Goal: Task Accomplishment & Management: Complete application form

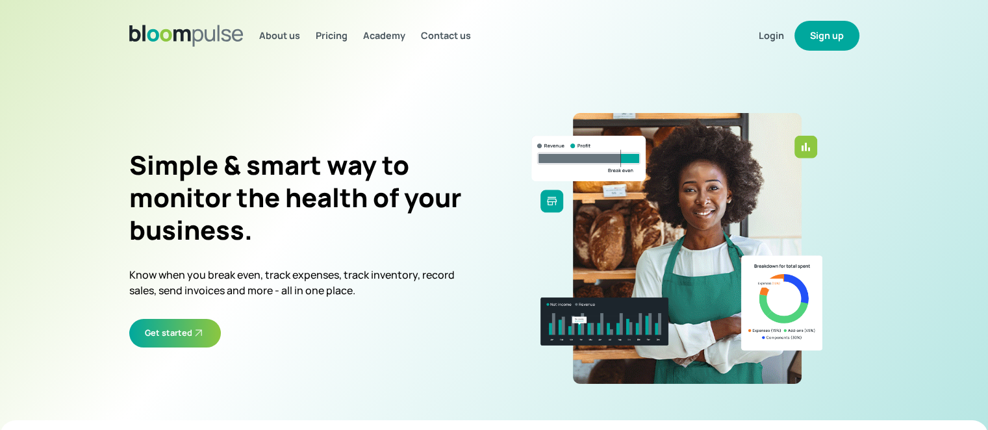
click at [842, 38] on button "Sign up" at bounding box center [826, 36] width 65 height 30
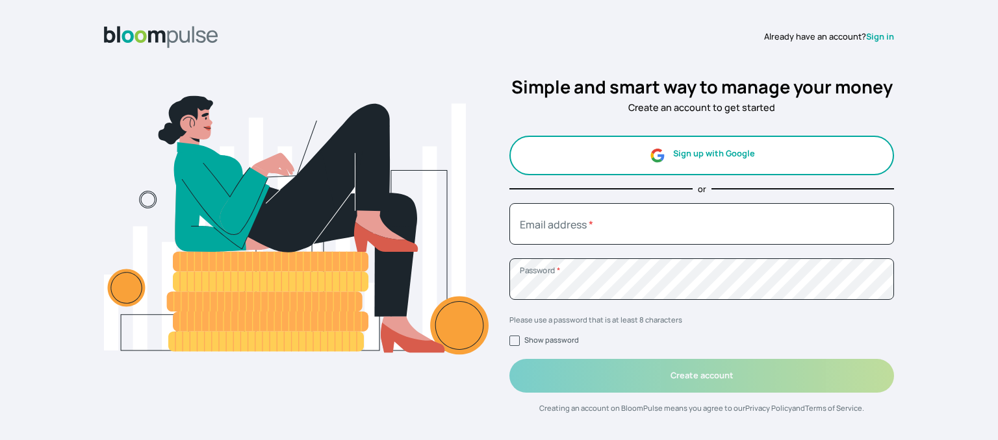
click at [705, 157] on button "Sign up with Google" at bounding box center [701, 156] width 385 height 40
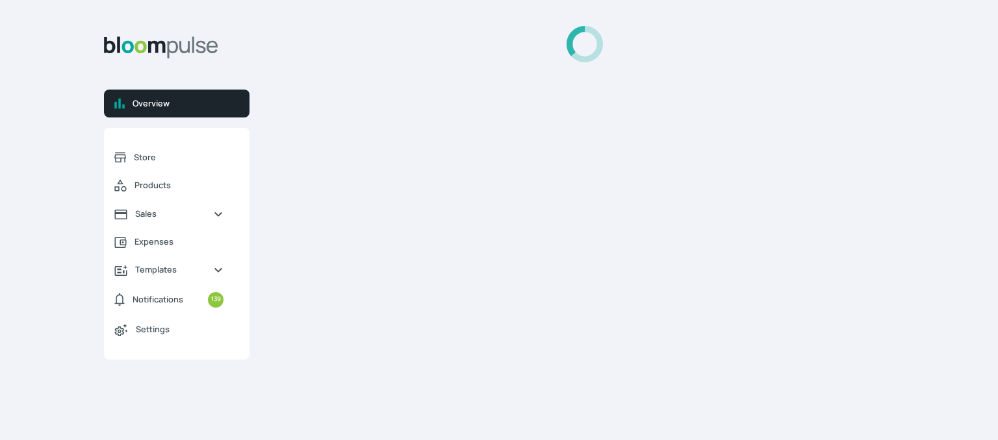
select select "2025"
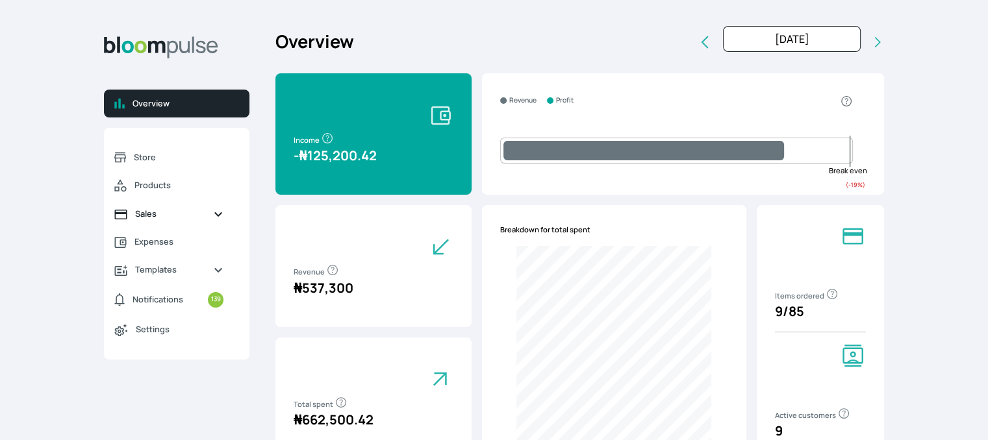
click at [143, 212] on span "Sales" at bounding box center [169, 214] width 68 height 12
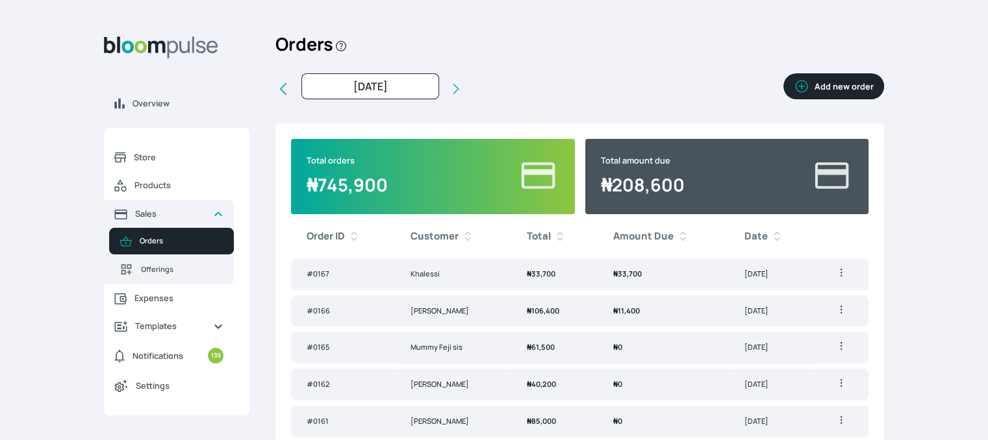
click at [837, 84] on button "Add new order" at bounding box center [833, 86] width 101 height 26
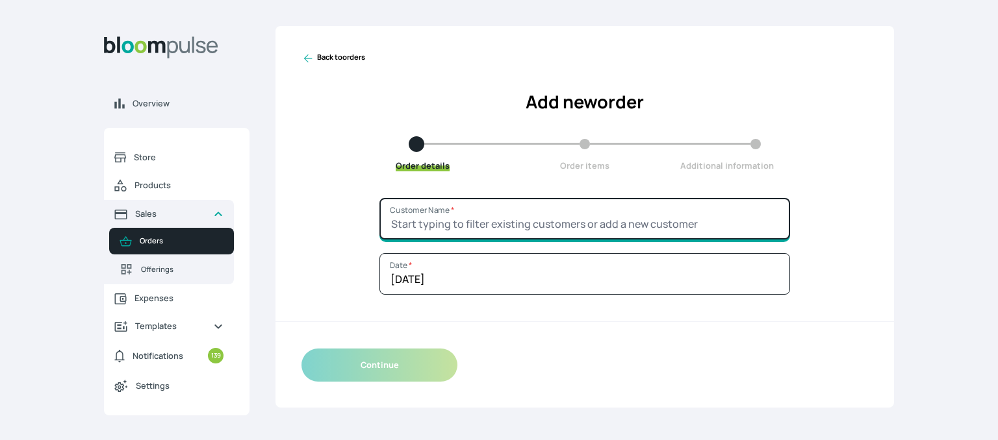
click at [431, 216] on input "Customer Name *" at bounding box center [584, 219] width 411 height 42
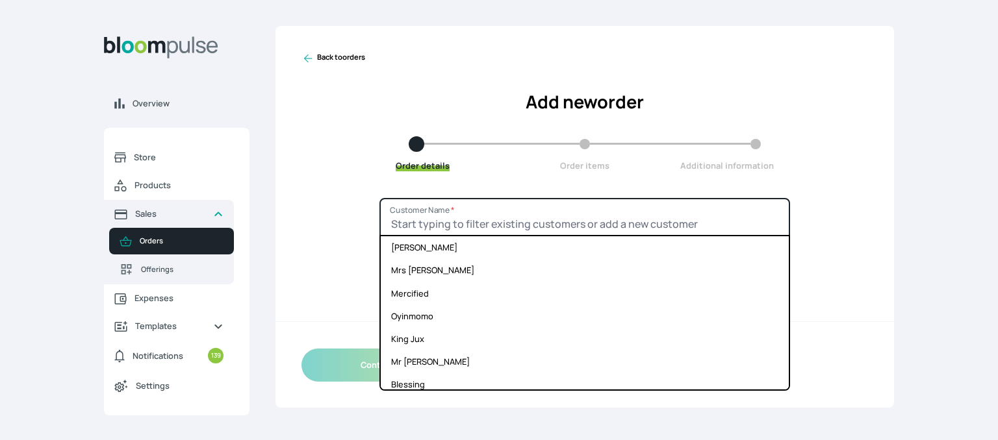
click at [431, 227] on input "Customer Name *" at bounding box center [584, 219] width 411 height 42
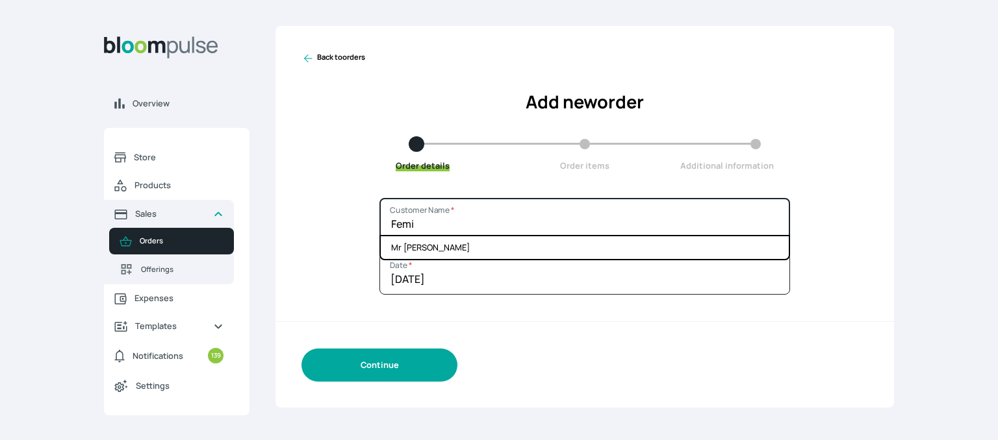
type input "Femi"
click at [340, 368] on button "Continue" at bounding box center [379, 365] width 156 height 33
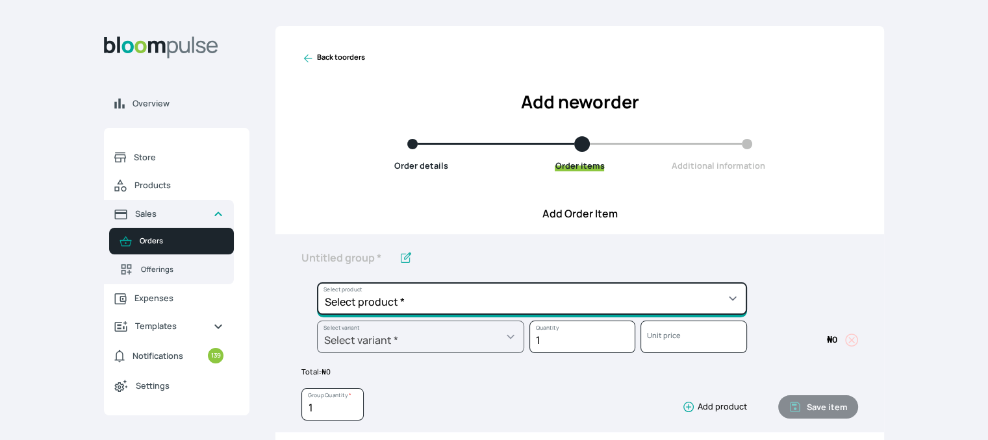
click at [439, 299] on select "Select product * Cake Decoration for 8inches High Chocolate oil based Round Cak…" at bounding box center [532, 299] width 430 height 32
select select "49426e7e-6d78-4aff-80b2-0dfc408de078"
click at [317, 283] on select "Select product * Cake Decoration for 8inches High Chocolate oil based Round Cak…" at bounding box center [532, 299] width 430 height 32
type input "Vanilla oil based Round Cake"
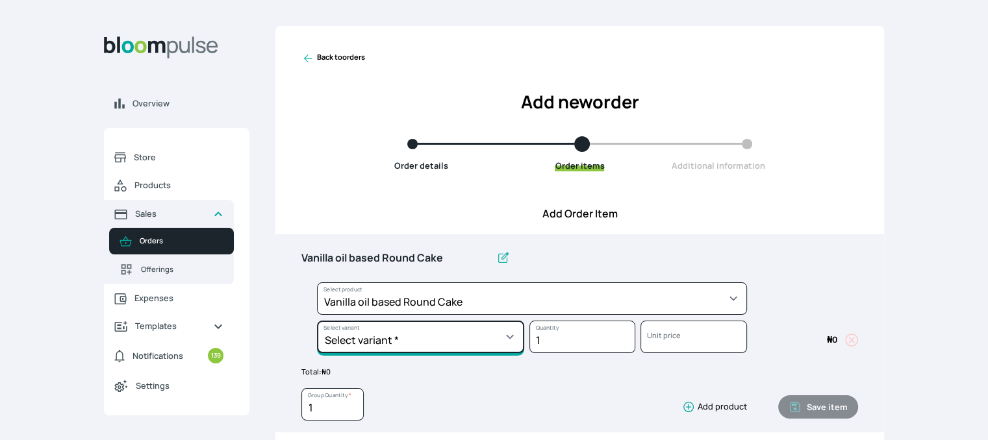
click at [408, 338] on select "Select variant * 10inches 11inches 12inches 6inches 7inches 8inches 9inches" at bounding box center [420, 337] width 207 height 32
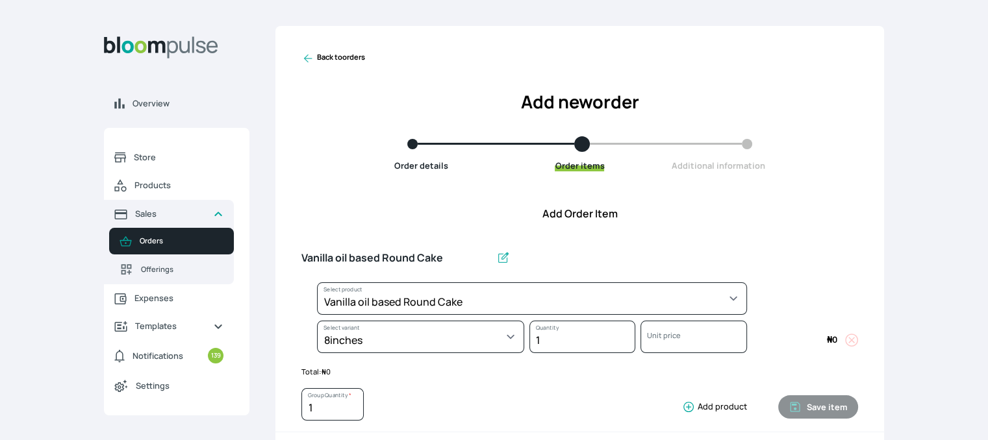
select select "49426e7e-6d78-4aff-80b2-0dfc408de078"
select select "521b5e78-dac1-445e-a6e7-266adeee2241"
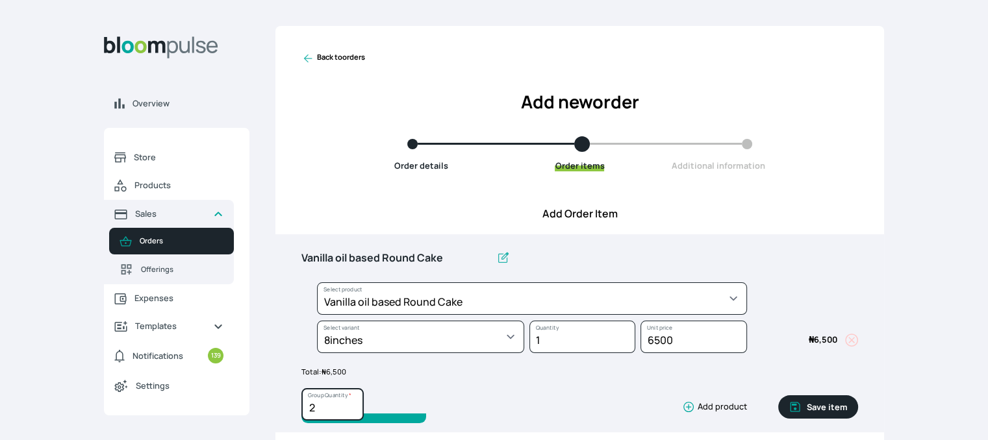
type input "2"
click at [354, 404] on input "2" at bounding box center [332, 404] width 62 height 32
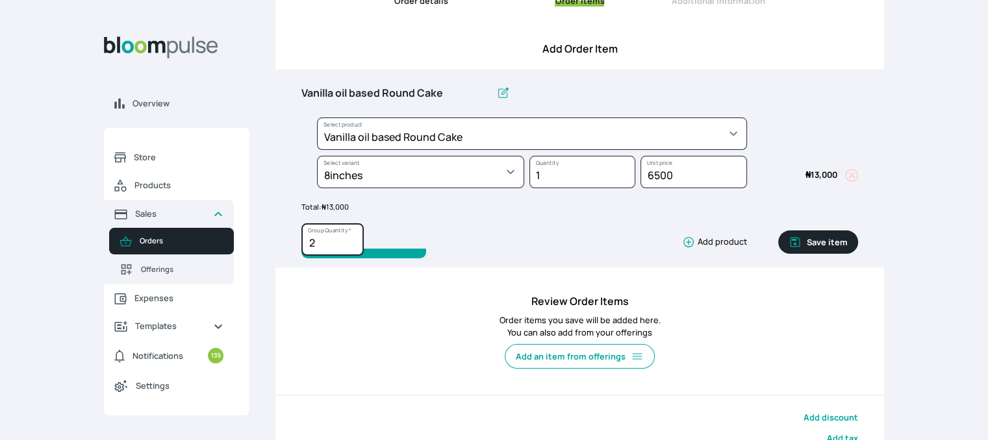
scroll to position [195, 0]
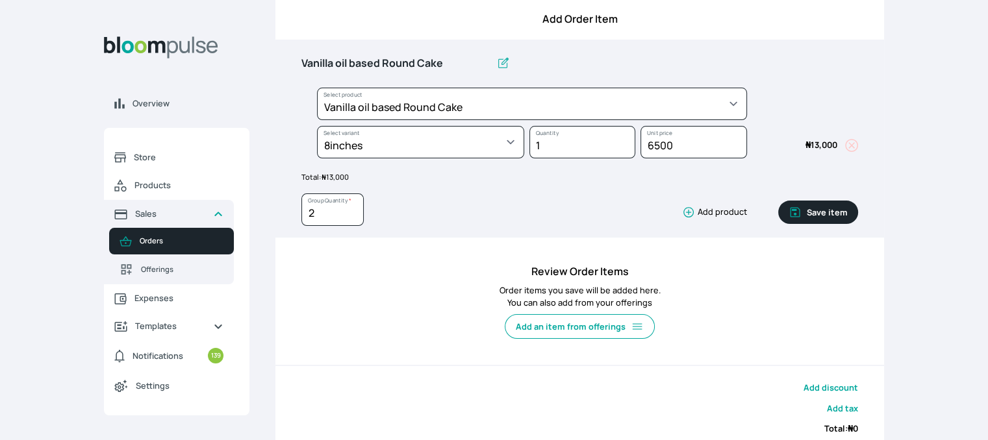
click at [813, 212] on button "Save item" at bounding box center [818, 212] width 80 height 23
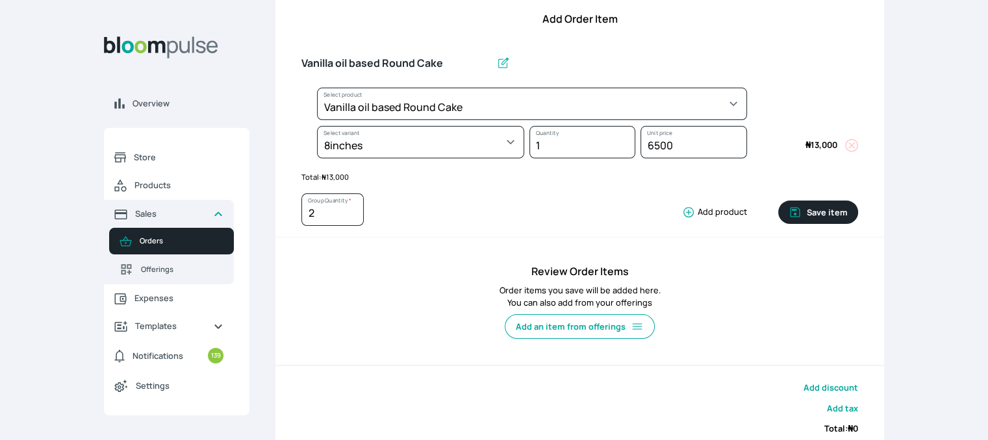
type input "1"
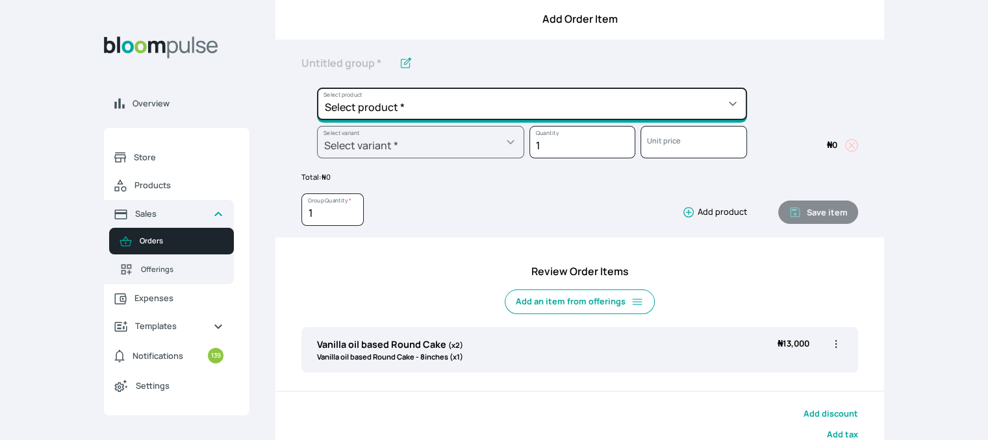
click at [427, 105] on select "Select product * Cake Decoration for 8inches High Chocolate oil based Round Cak…" at bounding box center [532, 104] width 430 height 32
select select "0a3636f1-4902-403d-89c1-f5465b9229a0"
click at [317, 88] on select "Select product * Cake Decoration for 8inches High Chocolate oil based Round Cak…" at bounding box center [532, 104] width 430 height 32
type input "Chocolate oil based Round Cake"
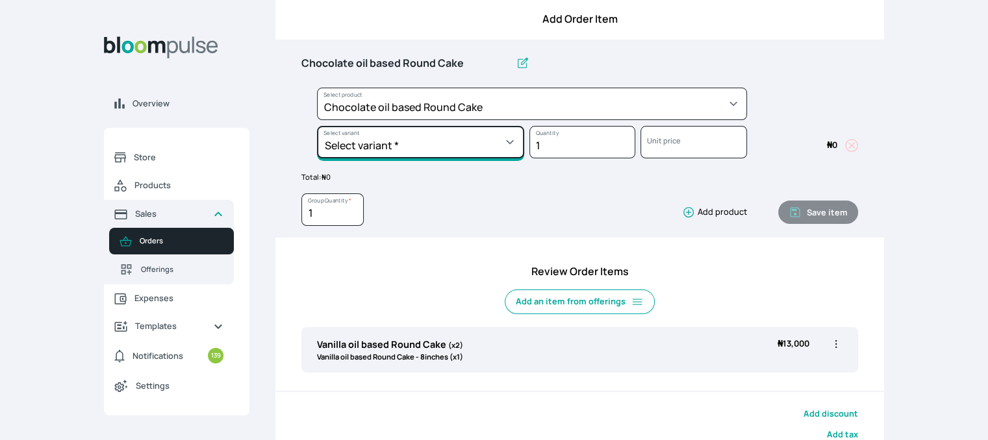
click at [418, 153] on select "Select variant * 10inches 11inches 12inches 6inches 7inches 8inches 9inches" at bounding box center [420, 142] width 207 height 32
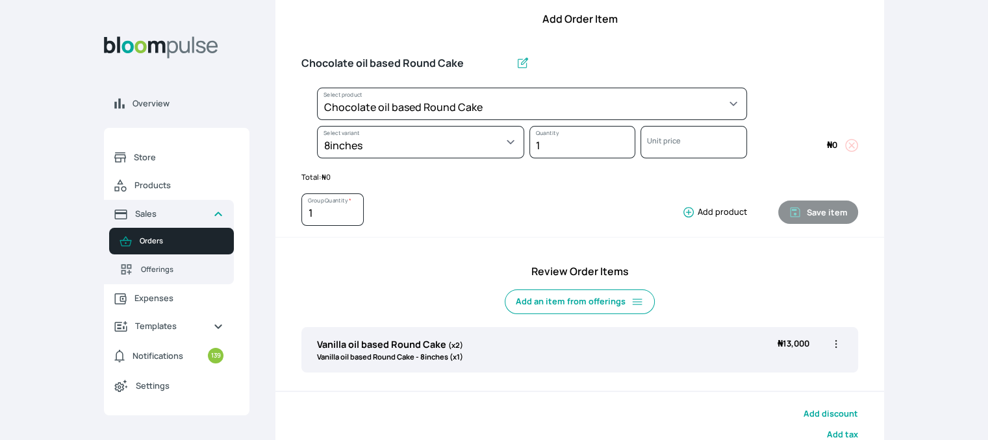
select select "0a3636f1-4902-403d-89c1-f5465b9229a0"
select select "1b042159-aabd-4eda-968f-ed2104558901"
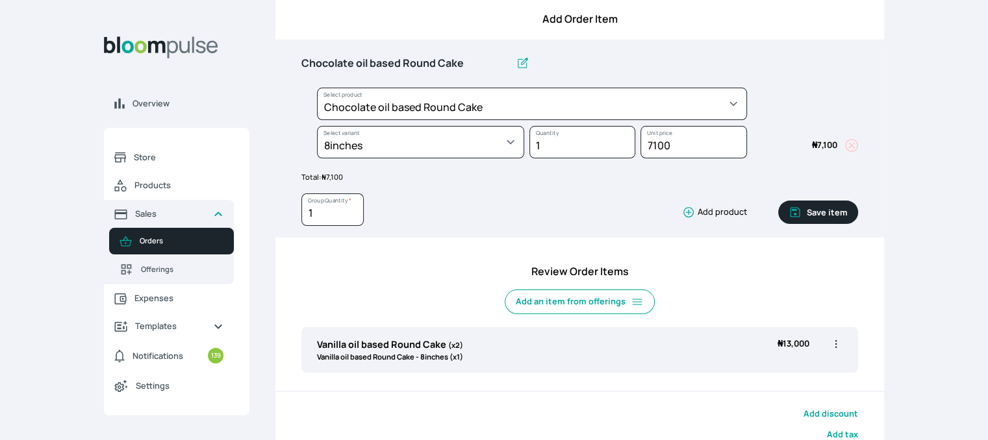
click at [824, 209] on button "Save item" at bounding box center [818, 212] width 80 height 23
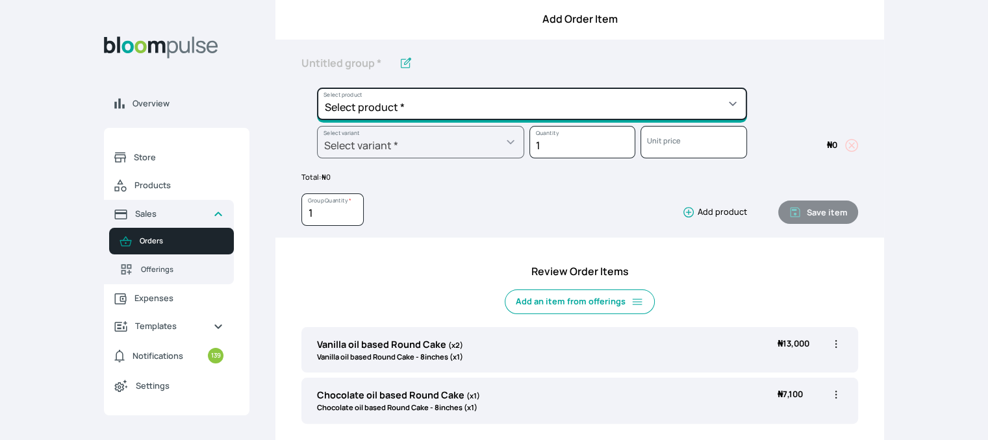
click at [351, 105] on select "Select product * Cake Decoration for 8inches High Chocolate oil based Round Cak…" at bounding box center [532, 104] width 430 height 32
select select "308ec9aa-9c9b-4c8b-9137-5de2303ab237"
click at [317, 88] on select "Select product * Cake Decoration for 8inches High Chocolate oil based Round Cak…" at bounding box center [532, 104] width 430 height 32
type input "Redvelvet oil based Round Cake"
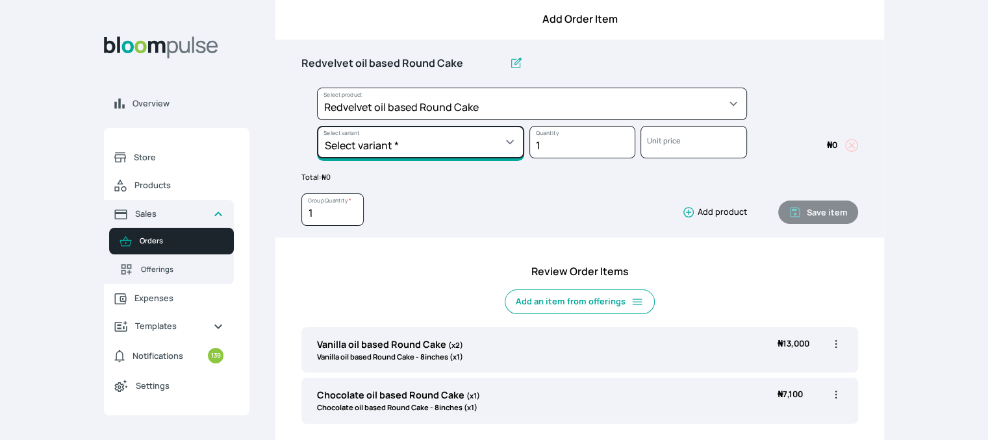
click at [479, 141] on select "Select variant * 10inches 11inches 12inches 6inches 7inches 8inches 9inches" at bounding box center [420, 142] width 207 height 32
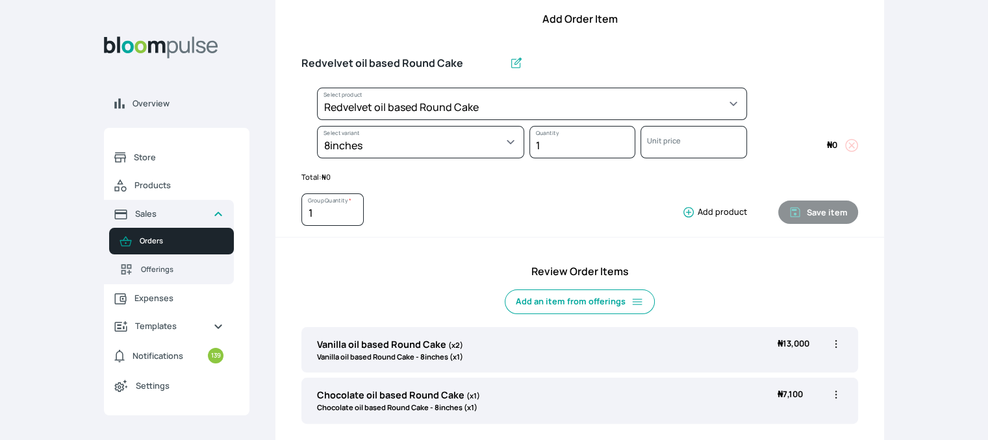
select select "308ec9aa-9c9b-4c8b-9137-5de2303ab237"
select select "e592fd65-7ecf-4c02-9b2e-527044ac8258"
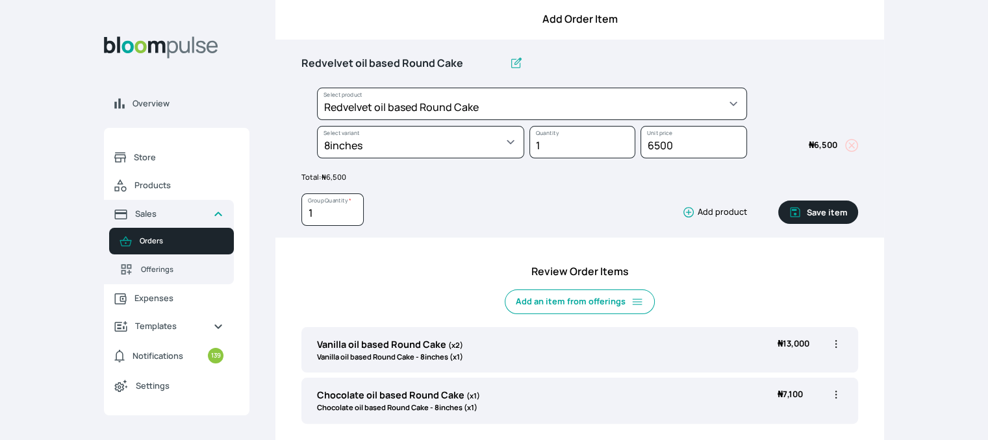
click at [817, 215] on button "Save item" at bounding box center [818, 212] width 80 height 23
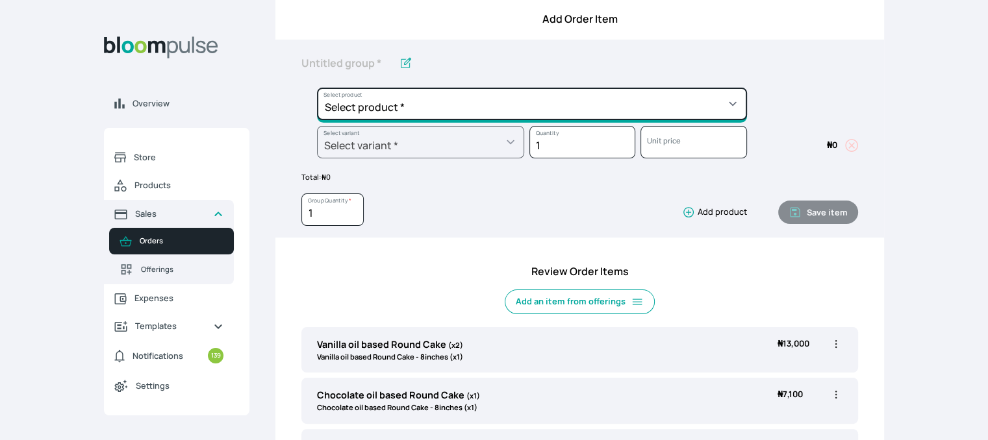
click at [572, 105] on select "Select product * Cake Decoration for 8inches High Chocolate oil based Round Cak…" at bounding box center [532, 104] width 430 height 32
select select "83f82b0c-44eb-4ac8-bd97-27faddcd7e30"
click at [317, 88] on select "Select product * Cake Decoration for 8inches High Chocolate oil based Round Cak…" at bounding box center [532, 104] width 430 height 32
type input "Whipped Cream Frosting"
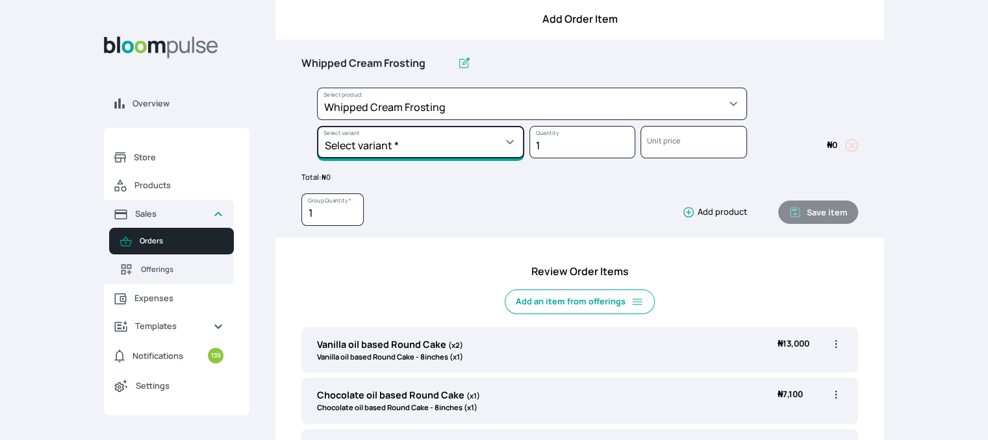
click at [470, 153] on select "Select variant * 1 cup 2 cups 3 cups 4 cups" at bounding box center [420, 142] width 207 height 32
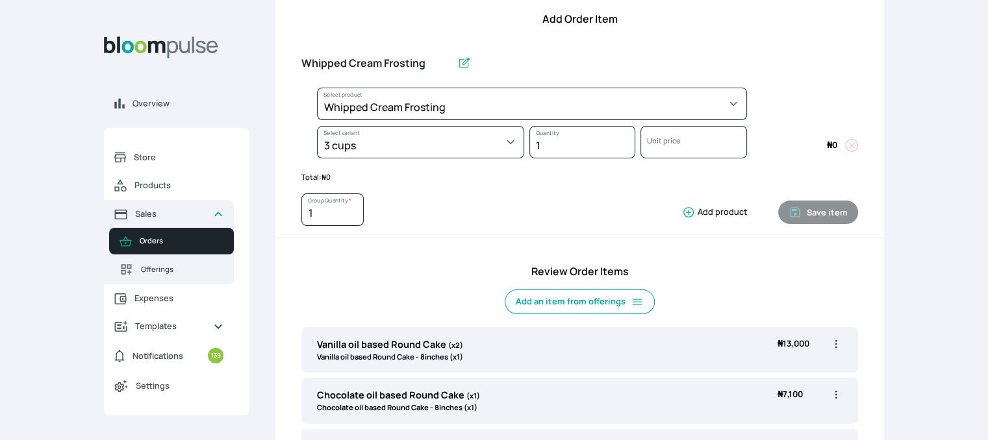
select select "83f82b0c-44eb-4ac8-bd97-27faddcd7e30"
select select "fde2ff08-7291-4fbf-b13d-84aa5027fb42"
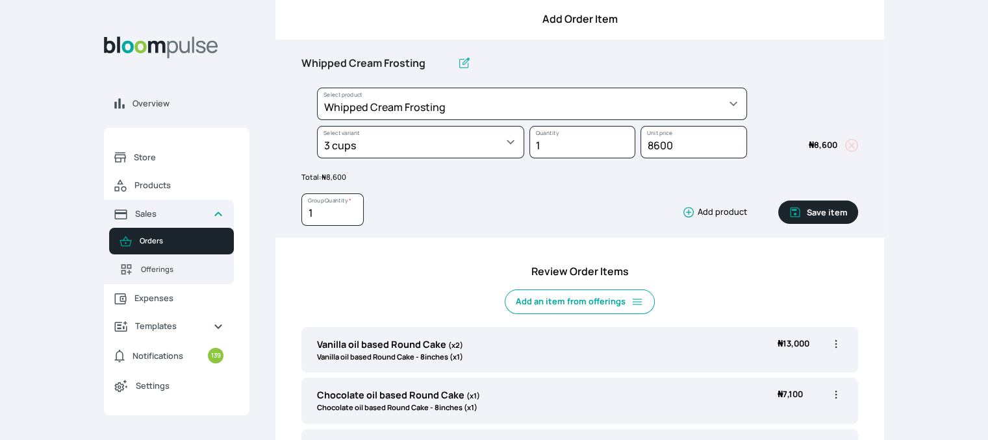
click at [835, 210] on button "Save item" at bounding box center [818, 212] width 80 height 23
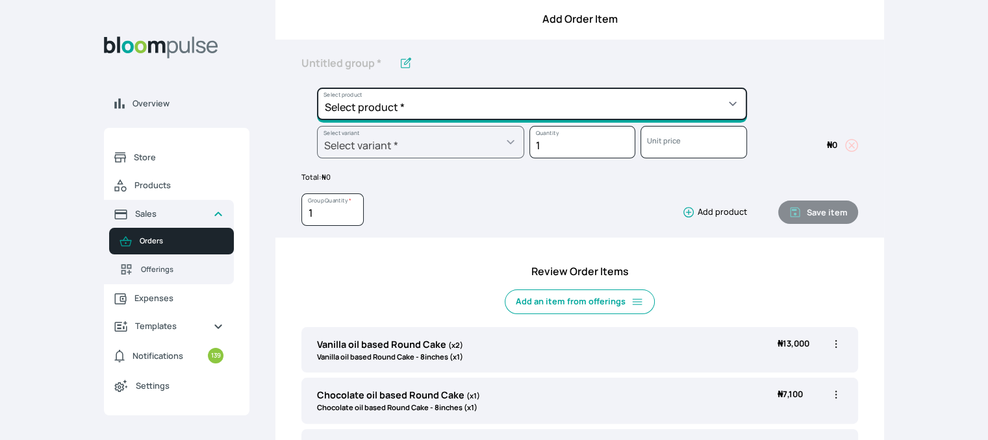
click at [501, 107] on select "Select product * Cake Decoration for 8inches High Chocolate oil based Round Cak…" at bounding box center [532, 104] width 430 height 32
select select "023b730d-bc46-477e-b7f7-d3522e7f455b"
click at [317, 88] on select "Select product * Cake Decoration for 8inches High Chocolate oil based Round Cak…" at bounding box center [532, 104] width 430 height 32
type input "Cake Decoration for 8inches High"
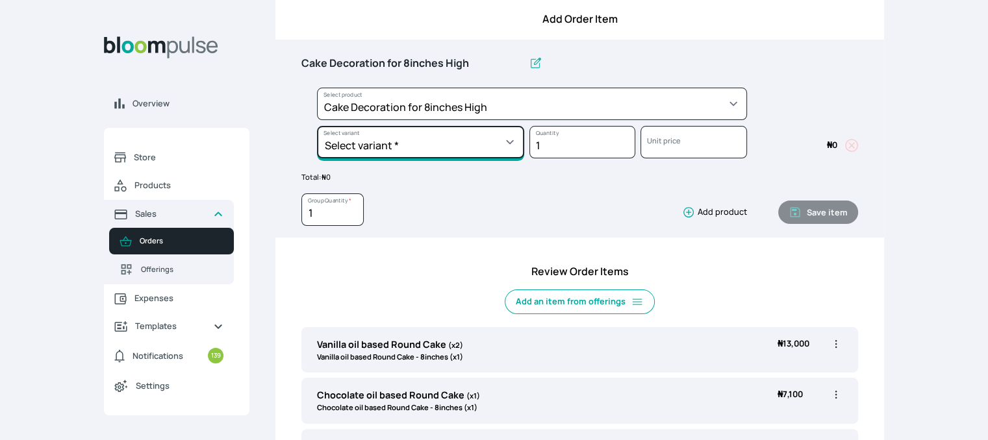
click at [481, 143] on select "Select variant * Basic Complex Regular" at bounding box center [420, 142] width 207 height 32
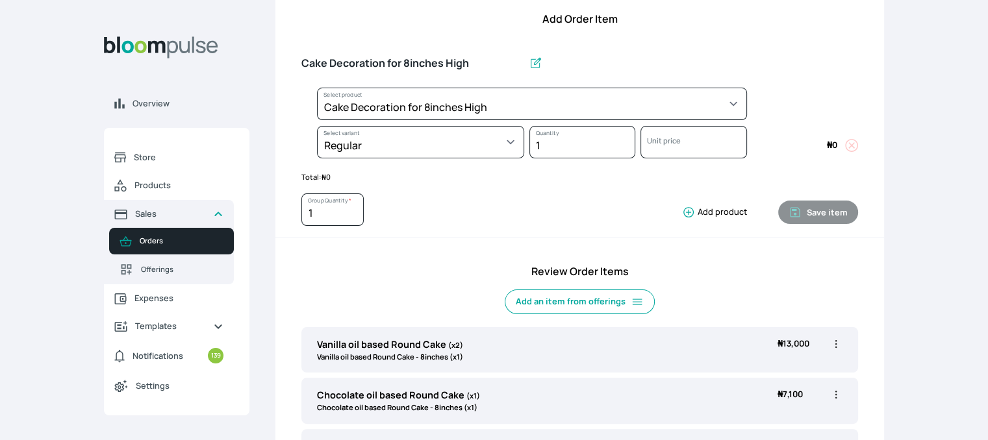
select select "023b730d-bc46-477e-b7f7-d3522e7f455b"
select select "13dbb06e-f851-45db-a0d6-3609ea7c0f11"
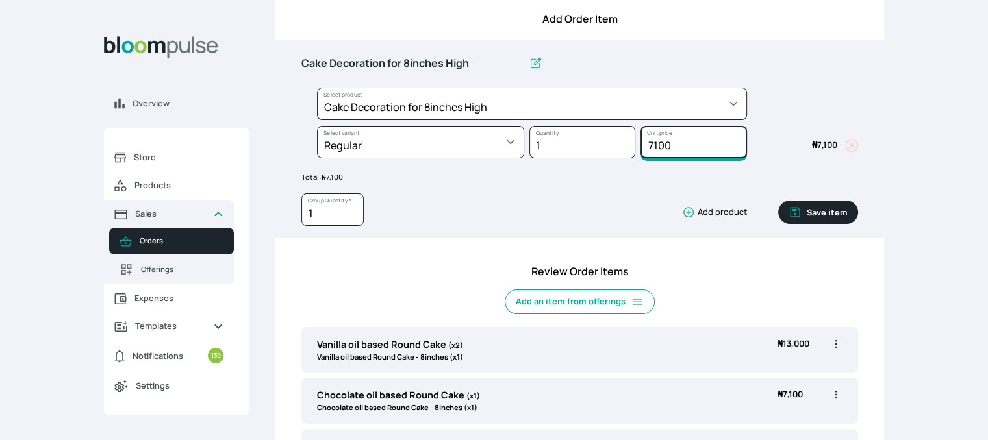
drag, startPoint x: 693, startPoint y: 142, endPoint x: 631, endPoint y: 169, distance: 68.1
click at [633, 168] on div "Cake Decoration for 8inches High Select product * Cake Decoration for 8inches H…" at bounding box center [579, 141] width 557 height 182
type input "10000"
click at [820, 214] on button "Save item" at bounding box center [818, 212] width 80 height 23
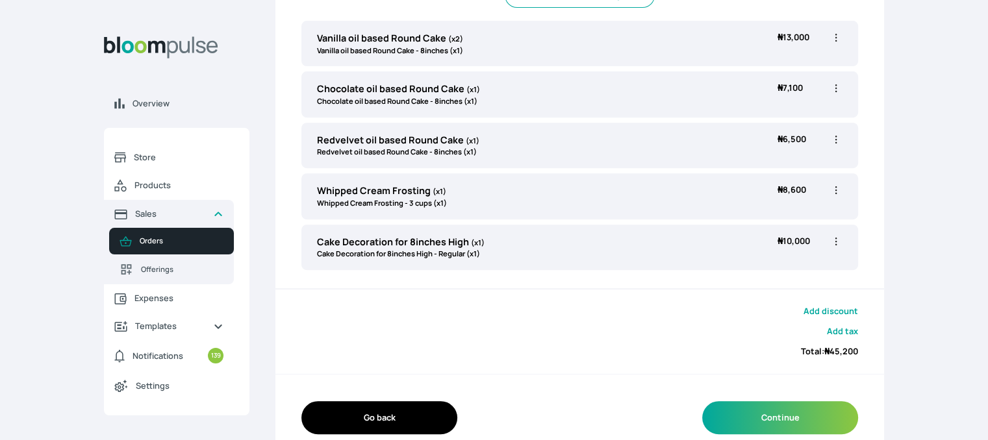
scroll to position [520, 0]
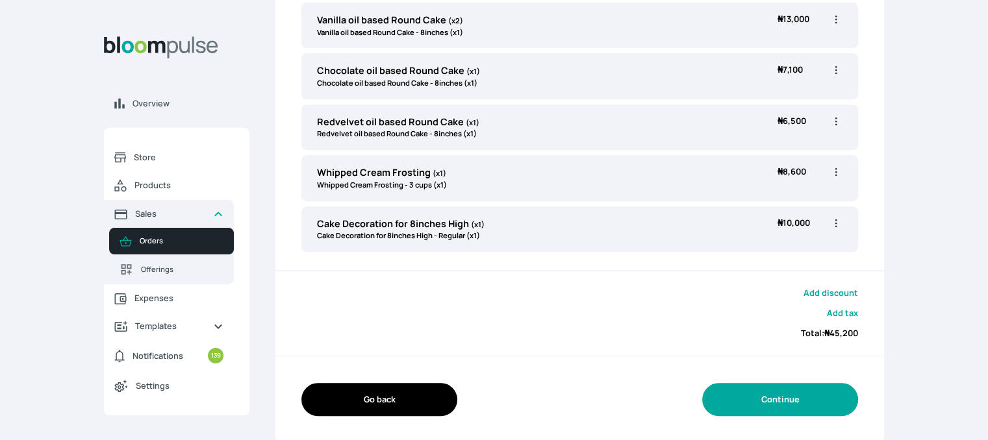
click at [820, 404] on button "Continue" at bounding box center [780, 399] width 156 height 33
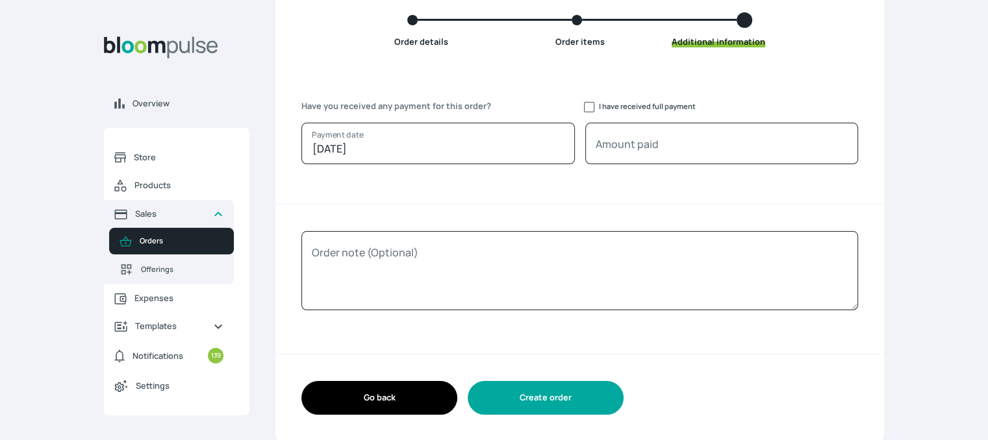
click at [583, 394] on button "Create order" at bounding box center [546, 397] width 156 height 33
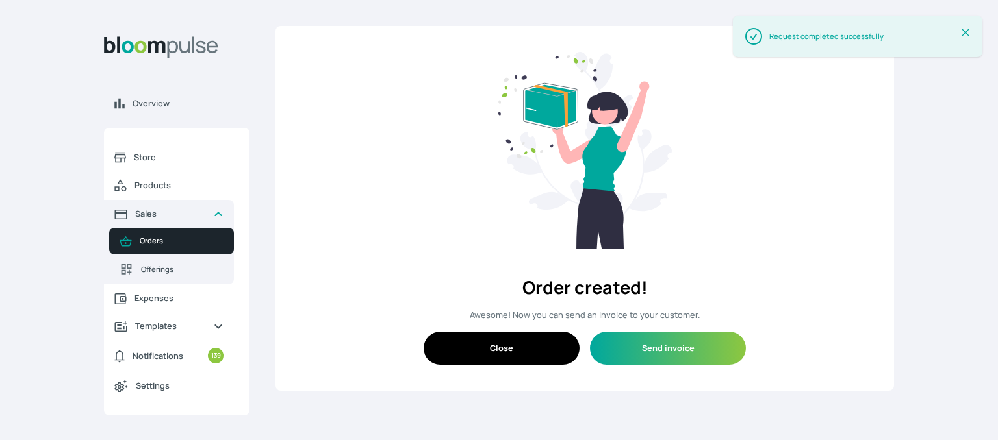
click at [967, 35] on icon at bounding box center [965, 32] width 13 height 13
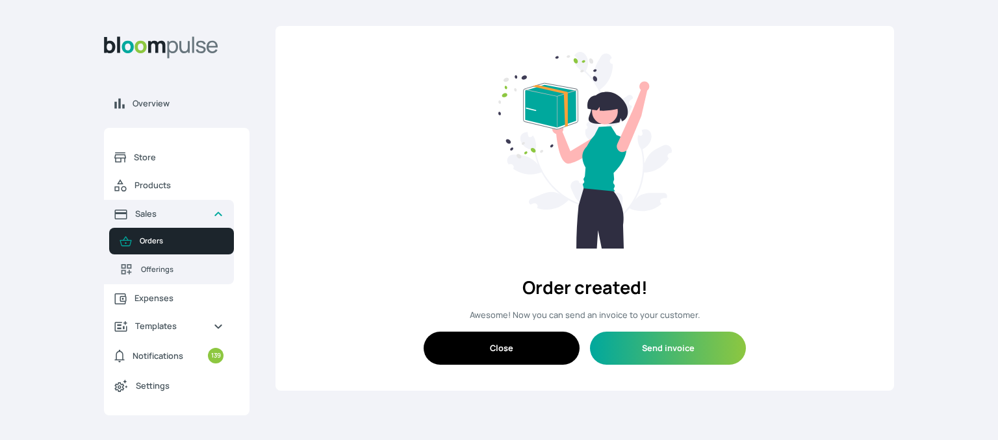
click at [535, 339] on button "Close" at bounding box center [502, 348] width 156 height 33
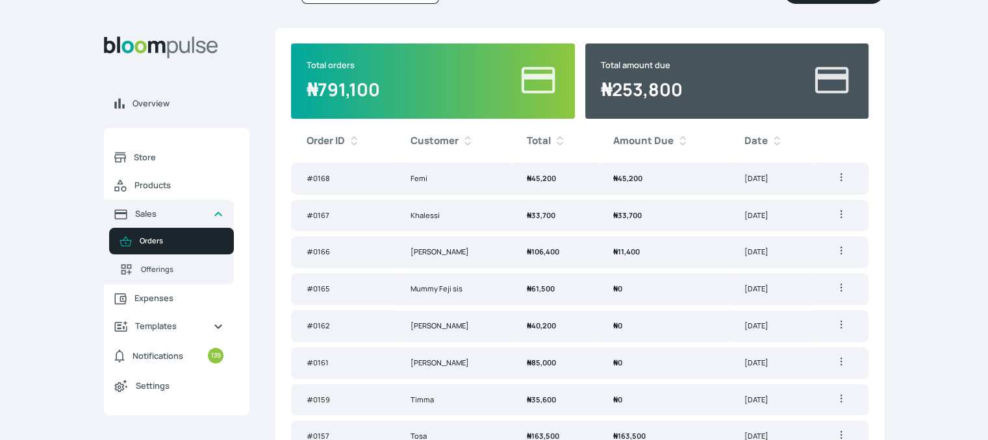
scroll to position [197, 0]
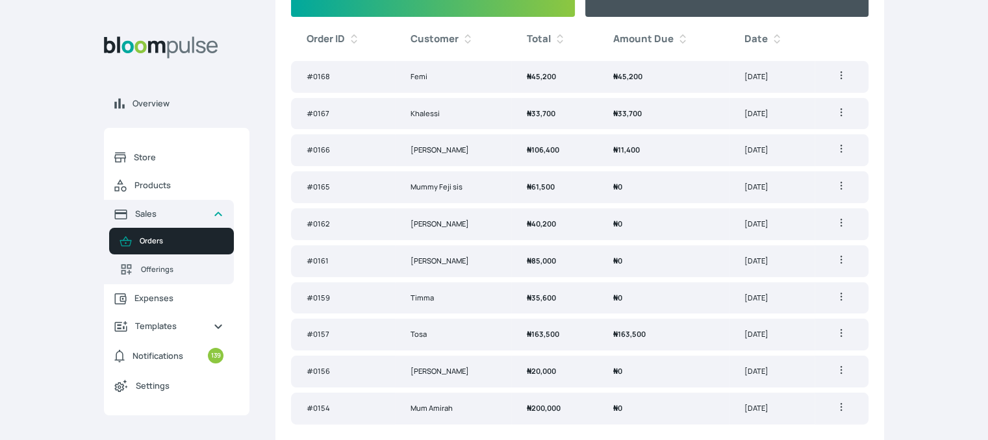
click at [626, 77] on span "₦ 45,200" at bounding box center [627, 76] width 29 height 10
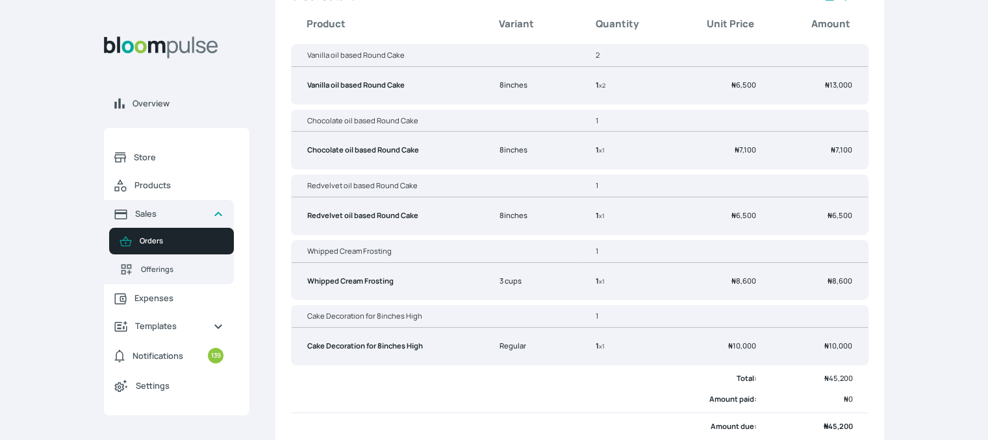
scroll to position [65, 0]
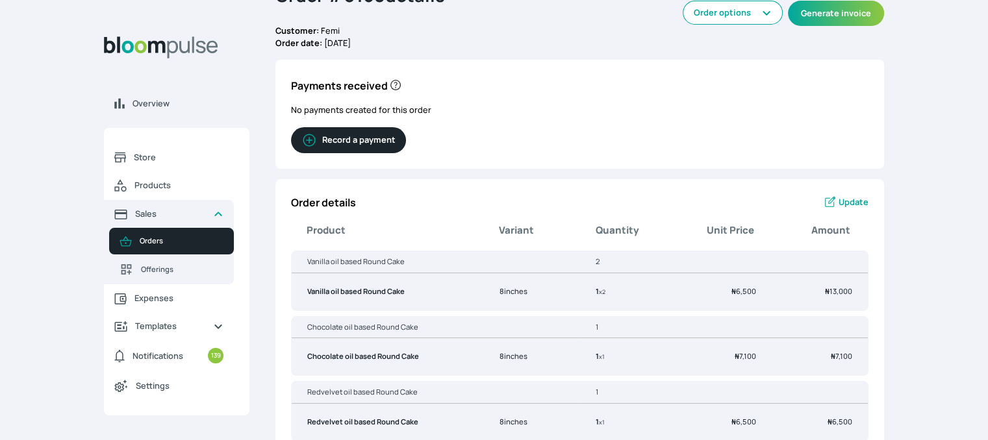
click at [856, 199] on span "Update" at bounding box center [854, 202] width 30 height 12
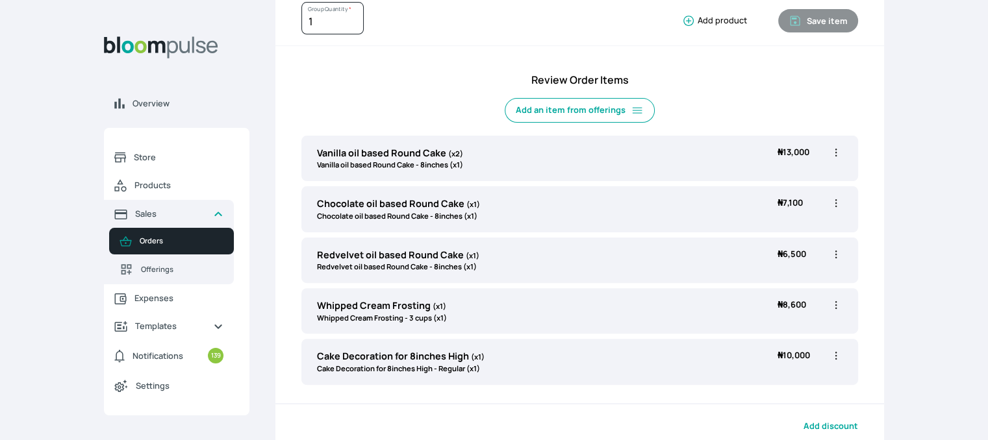
scroll to position [484, 0]
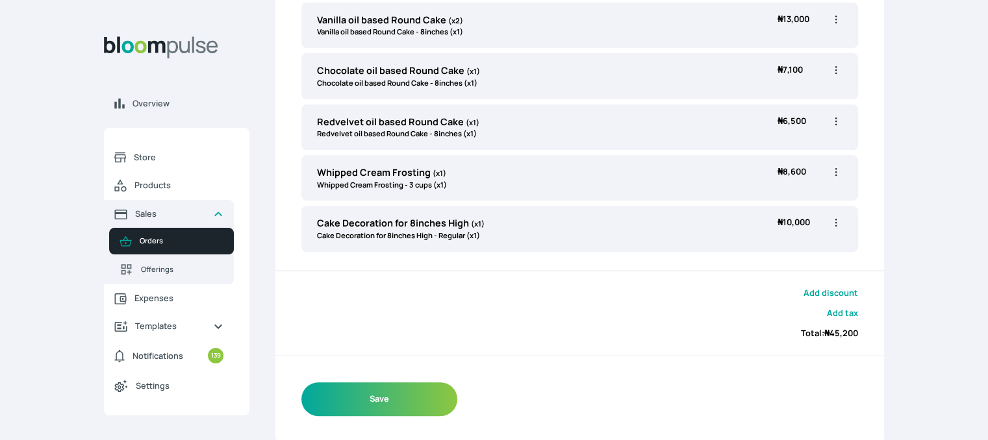
click at [837, 222] on icon "button" at bounding box center [836, 222] width 13 height 13
click at [785, 249] on span "Edit" at bounding box center [786, 250] width 94 height 13
type input "Cake Decoration for 8inches High"
select select "023b730d-bc46-477e-b7f7-d3522e7f455b"
select select "13dbb06e-f851-45db-a0d6-3609ea7c0f11"
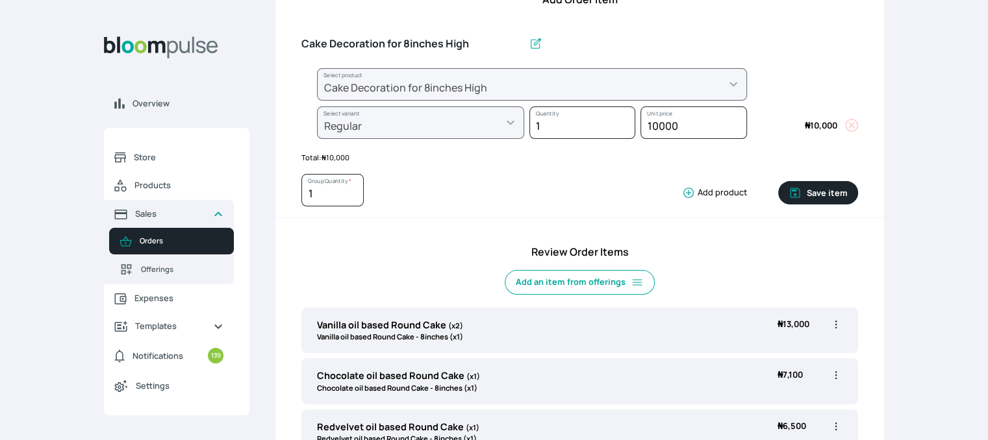
scroll to position [182, 0]
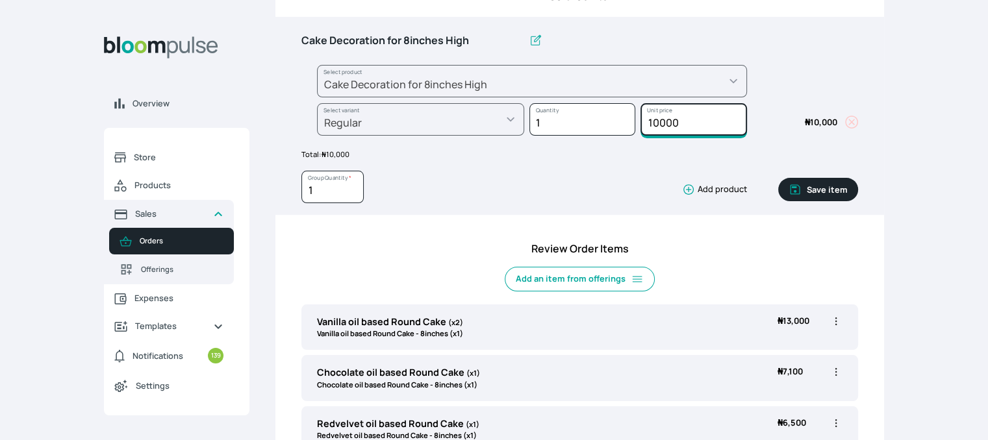
drag, startPoint x: 700, startPoint y: 123, endPoint x: 602, endPoint y: 120, distance: 98.8
click at [618, 124] on div "Select product * Cake Decoration for 8inches High Chocolate oil based Round Cak…" at bounding box center [579, 103] width 557 height 77
type input "4000"
click at [811, 188] on button "Save item" at bounding box center [818, 189] width 80 height 23
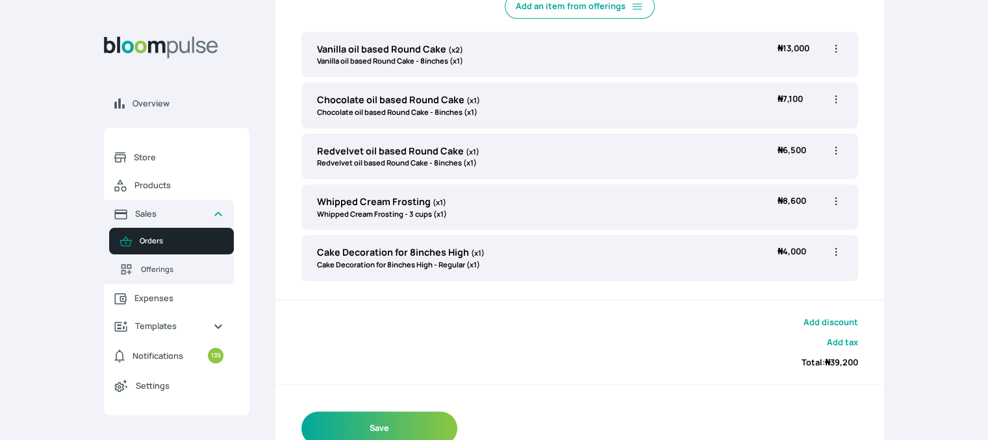
scroll to position [484, 0]
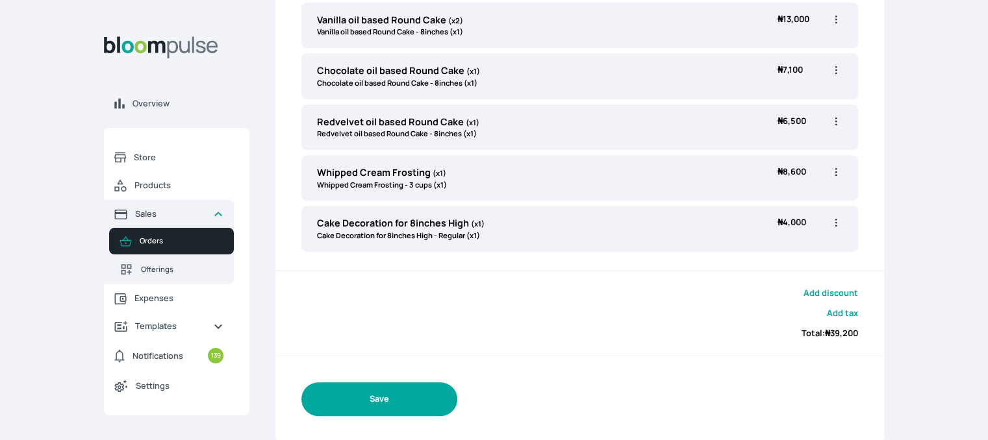
click at [372, 393] on button "Save" at bounding box center [379, 399] width 156 height 33
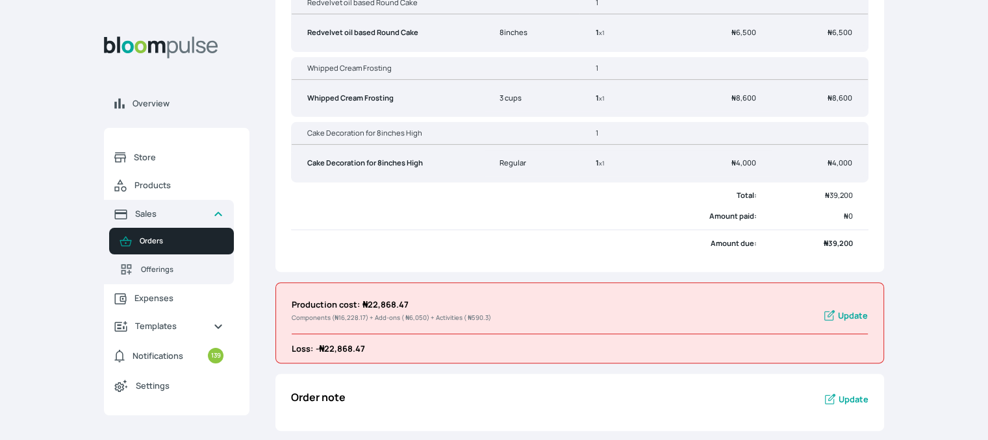
scroll to position [455, 0]
click at [538, 177] on table "Cake Decoration for 8inches High 1 Cake Decoration for 8inches High Regular 1 x…" at bounding box center [580, 152] width 576 height 59
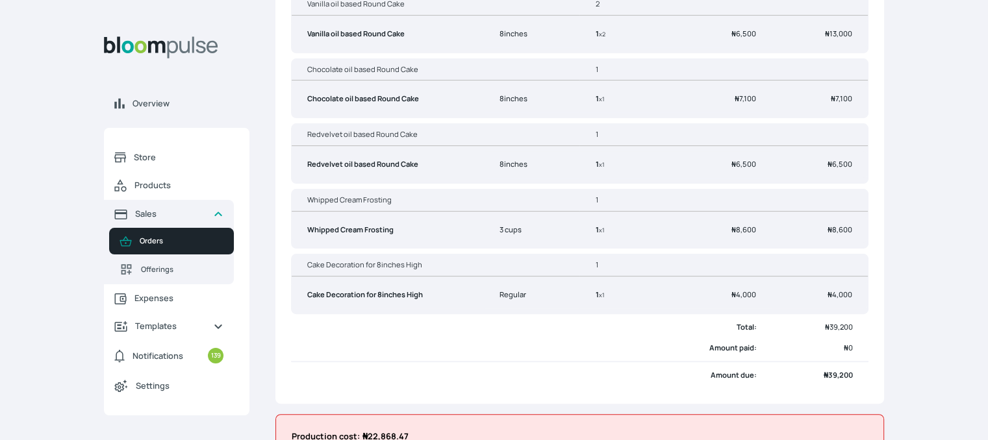
scroll to position [260, 0]
